Goal: Find specific page/section

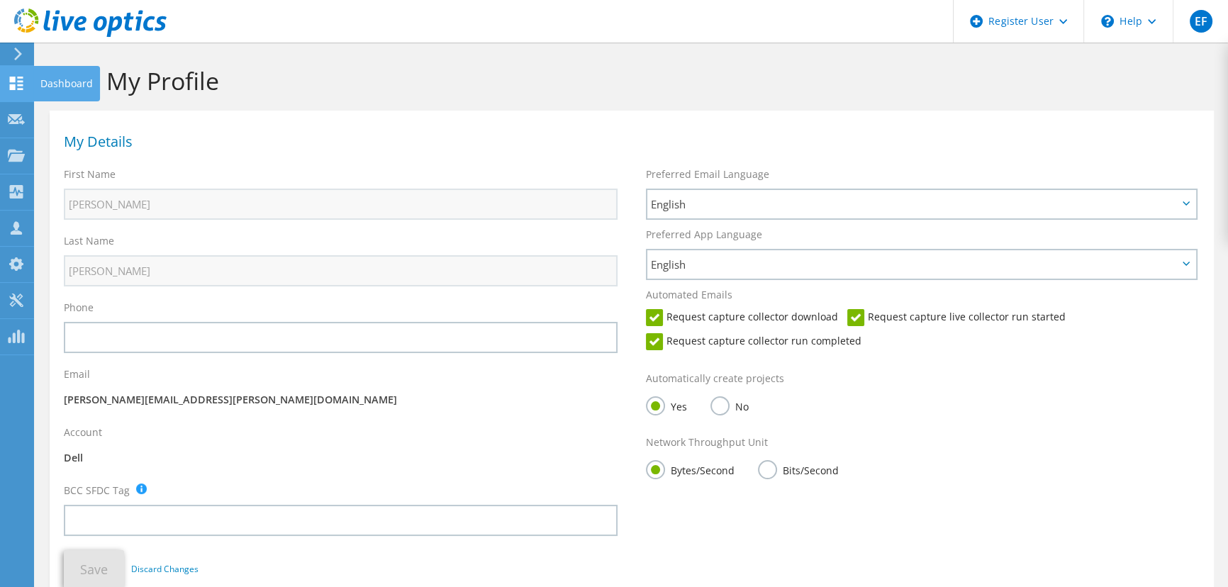
click at [13, 80] on icon at bounding box center [16, 83] width 17 height 13
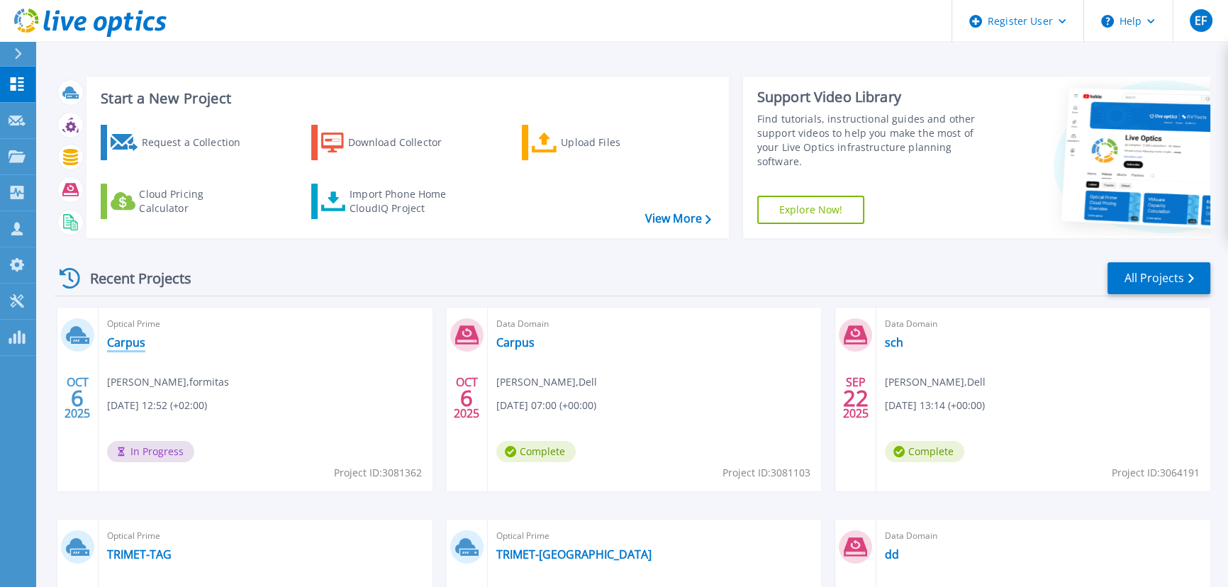
click at [137, 335] on link "Carpus" at bounding box center [126, 342] width 38 height 14
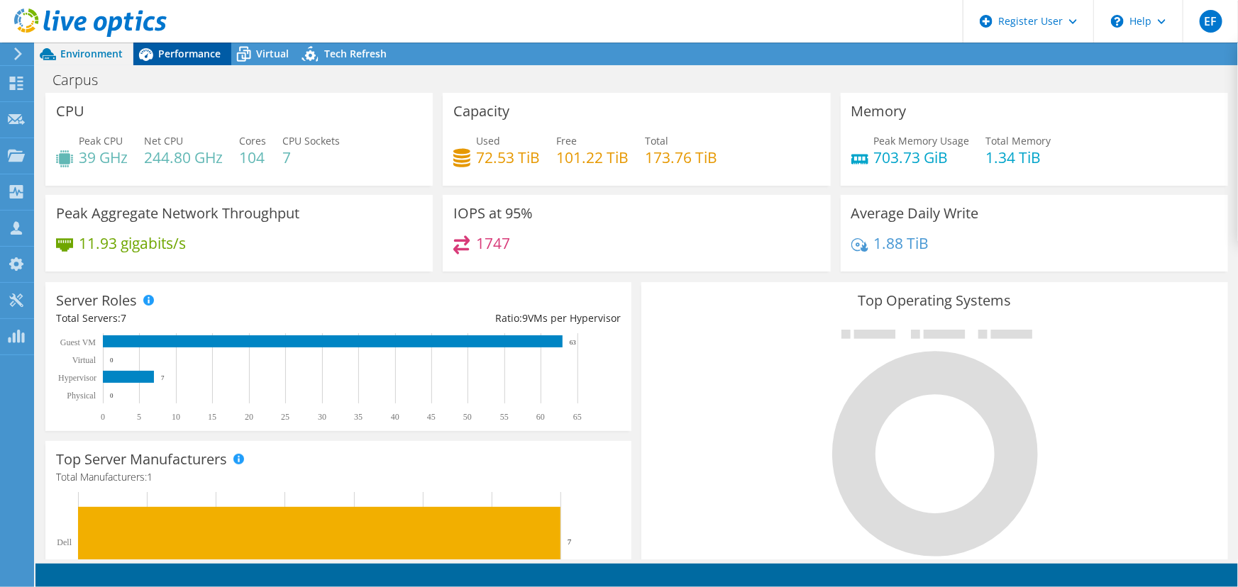
click at [155, 60] on icon at bounding box center [145, 54] width 25 height 25
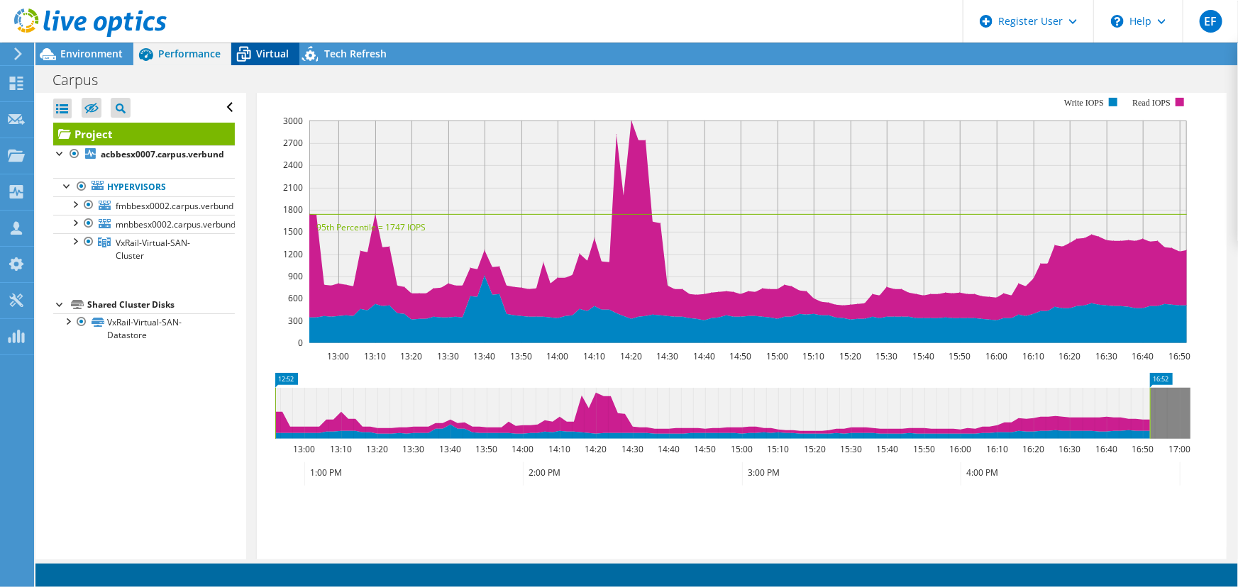
click at [272, 57] on span "Virtual" at bounding box center [272, 53] width 33 height 13
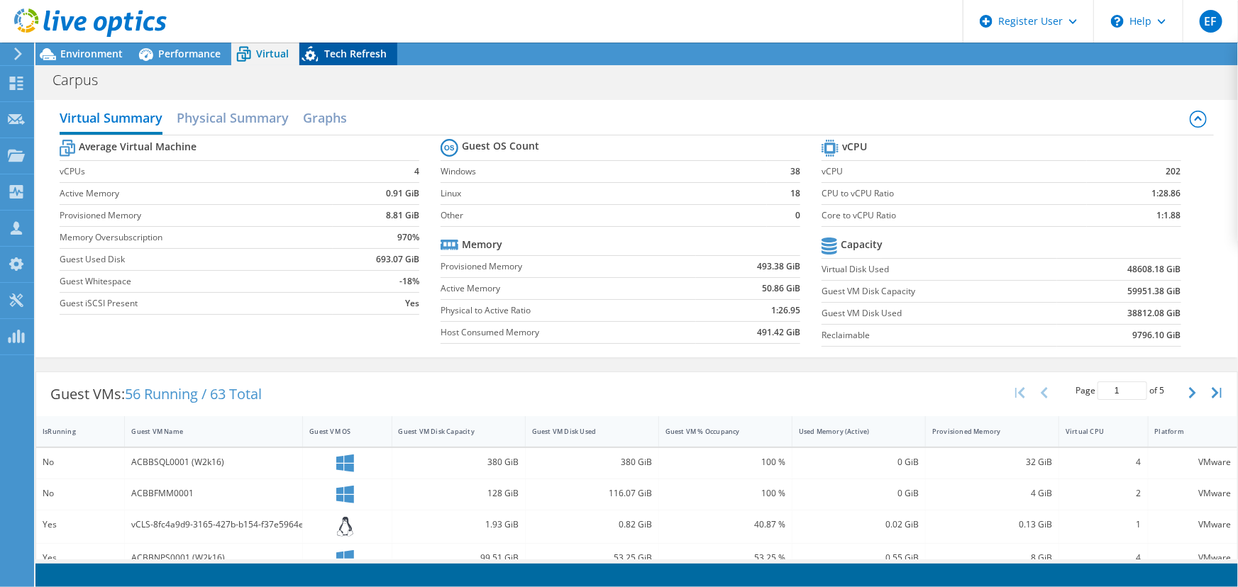
click at [357, 57] on span "Tech Refresh" at bounding box center [355, 53] width 62 height 13
